Goal: Contribute content: Add original content to the website for others to see

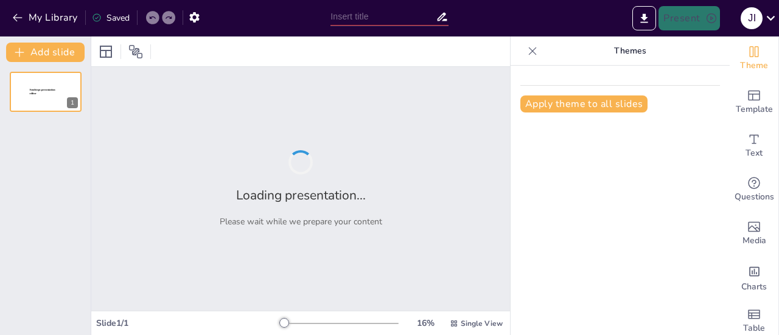
type input "El Enfoque Madurativo en el Desarrollo Infantil: Perspectivas de [PERSON_NAME]"
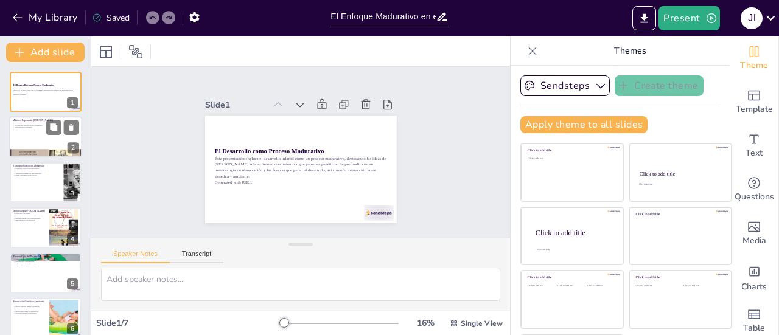
checkbox input "true"
click at [49, 150] on div at bounding box center [45, 154] width 73 height 55
type textarea "[PERSON_NAME] es fundamental en el estudio del desarrollo infantil. Su enfoque …"
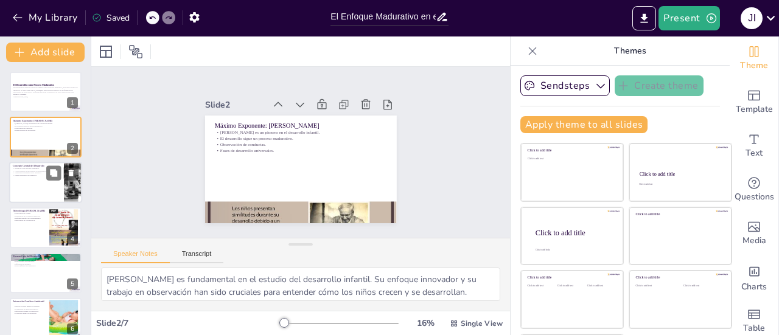
checkbox input "true"
click at [46, 189] on div at bounding box center [45, 182] width 73 height 41
type textarea "El concepto de desarrollo como un proceso madurativo es crucial, ya que implica…"
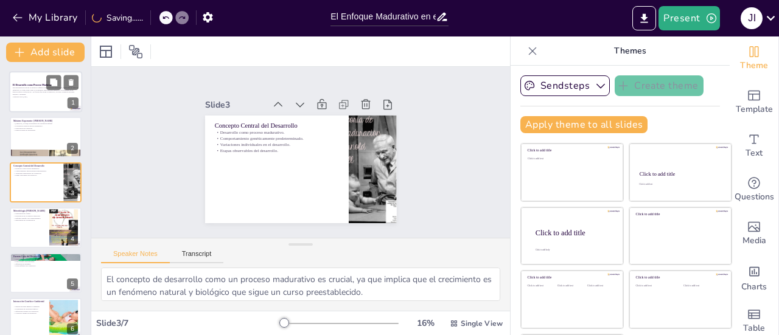
checkbox input "true"
click at [49, 99] on div "Esta presentación explora el desarrollo infantil como un proceso madurativo, de…" at bounding box center [46, 93] width 66 height 15
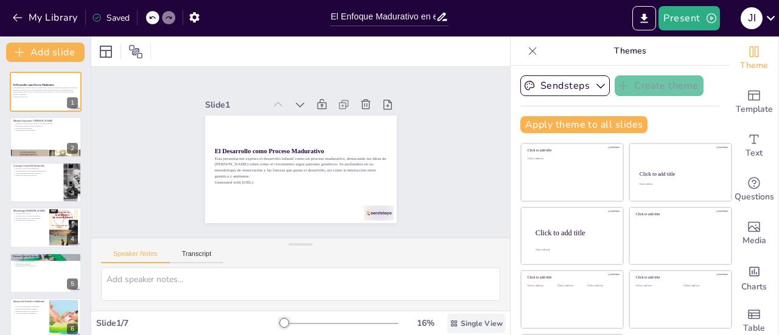
click at [460, 326] on span "Single View" at bounding box center [481, 324] width 42 height 10
click at [550, 82] on button "Sendsteps" at bounding box center [564, 85] width 89 height 21
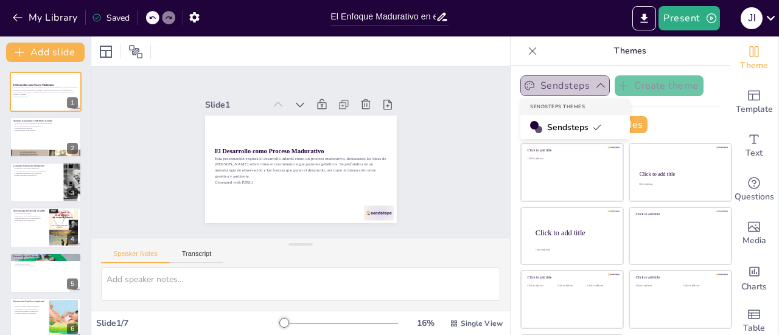
click at [550, 82] on button "Sendsteps" at bounding box center [564, 85] width 89 height 21
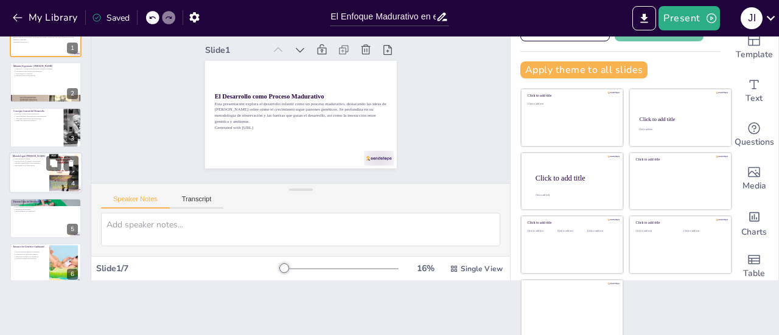
scroll to position [58, 0]
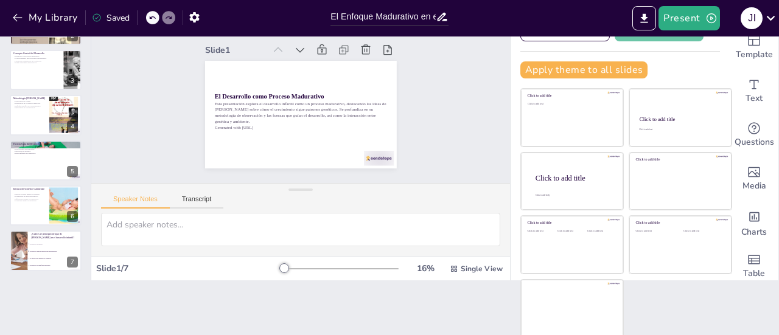
click at [35, 271] on div "El Desarrollo como Proceso Madurativo Esta presentación explora el desarrollo i…" at bounding box center [45, 143] width 91 height 273
checkbox input "true"
click at [34, 248] on li "El desarrollo sigue un plan biológico preestablecido." at bounding box center [54, 251] width 55 height 7
type textarea "La respuesta correcta es que el desarrollo sigue un plan biológico preestableci…"
checkbox input "true"
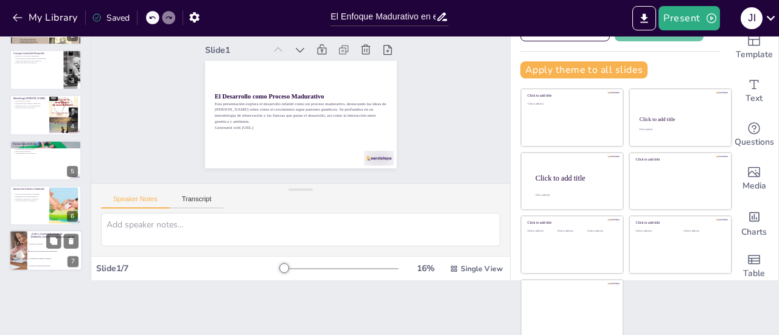
checkbox input "true"
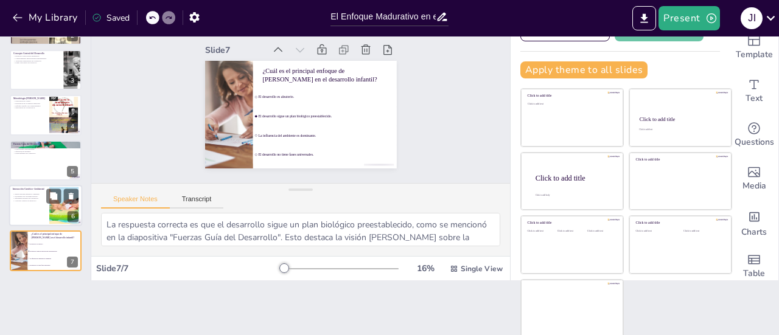
checkbox input "true"
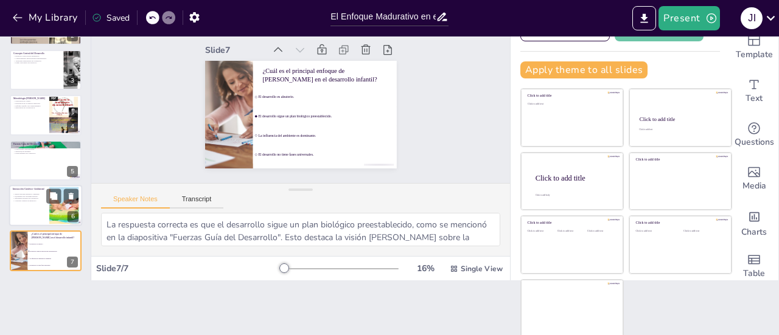
checkbox input "true"
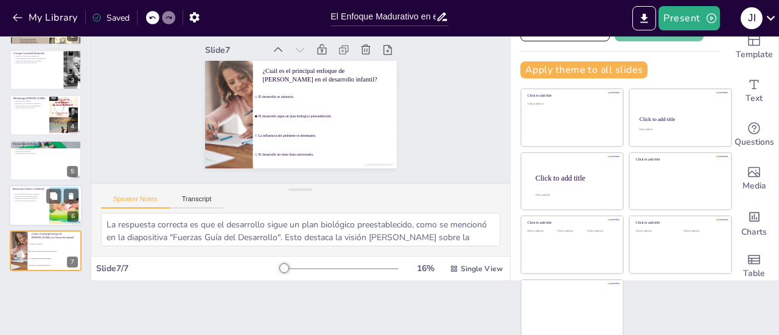
click at [40, 200] on p "Contextos variados de desarrollo." at bounding box center [29, 201] width 33 height 2
type textarea "La interacción entre genética y ambiente es crucial para comprender el desarrol…"
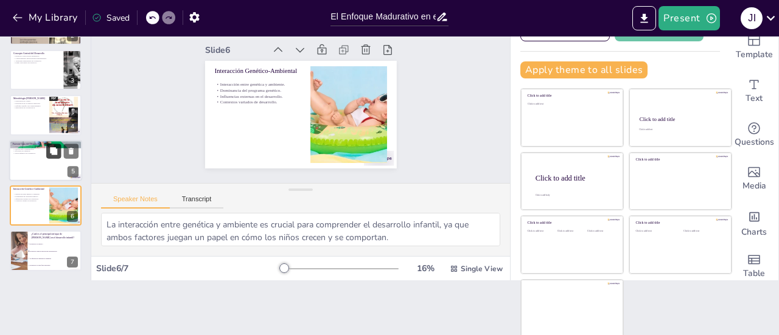
checkbox input "true"
click at [49, 148] on icon at bounding box center [53, 151] width 9 height 9
type textarea "Las fuerzas internas que guían el desarrollo son cruciales para entender cómo l…"
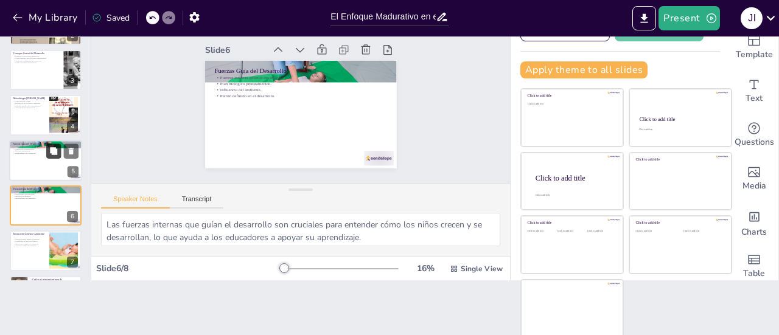
scroll to position [103, 0]
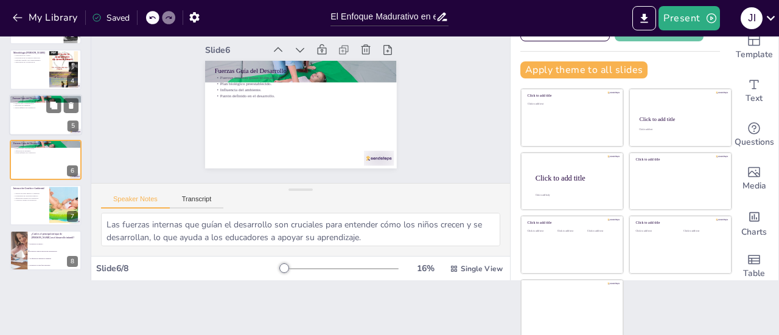
click at [34, 102] on p "Plan biológico preestablecido." at bounding box center [46, 103] width 66 height 2
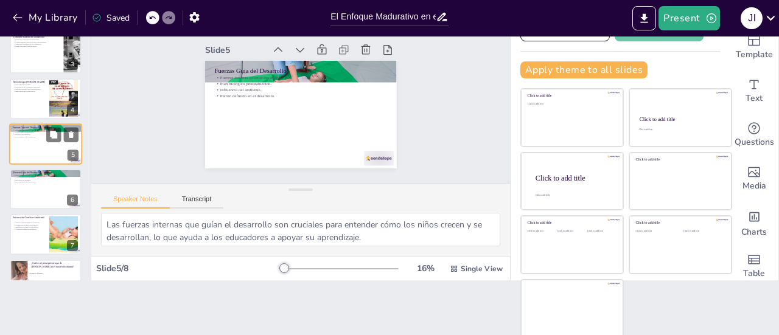
scroll to position [0, 0]
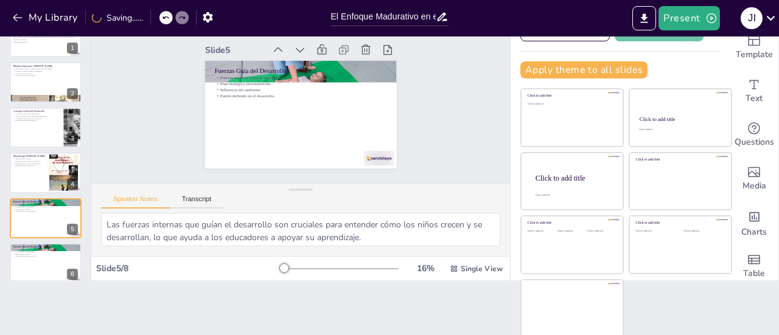
checkbox input "true"
